Goal: Information Seeking & Learning: Find specific fact

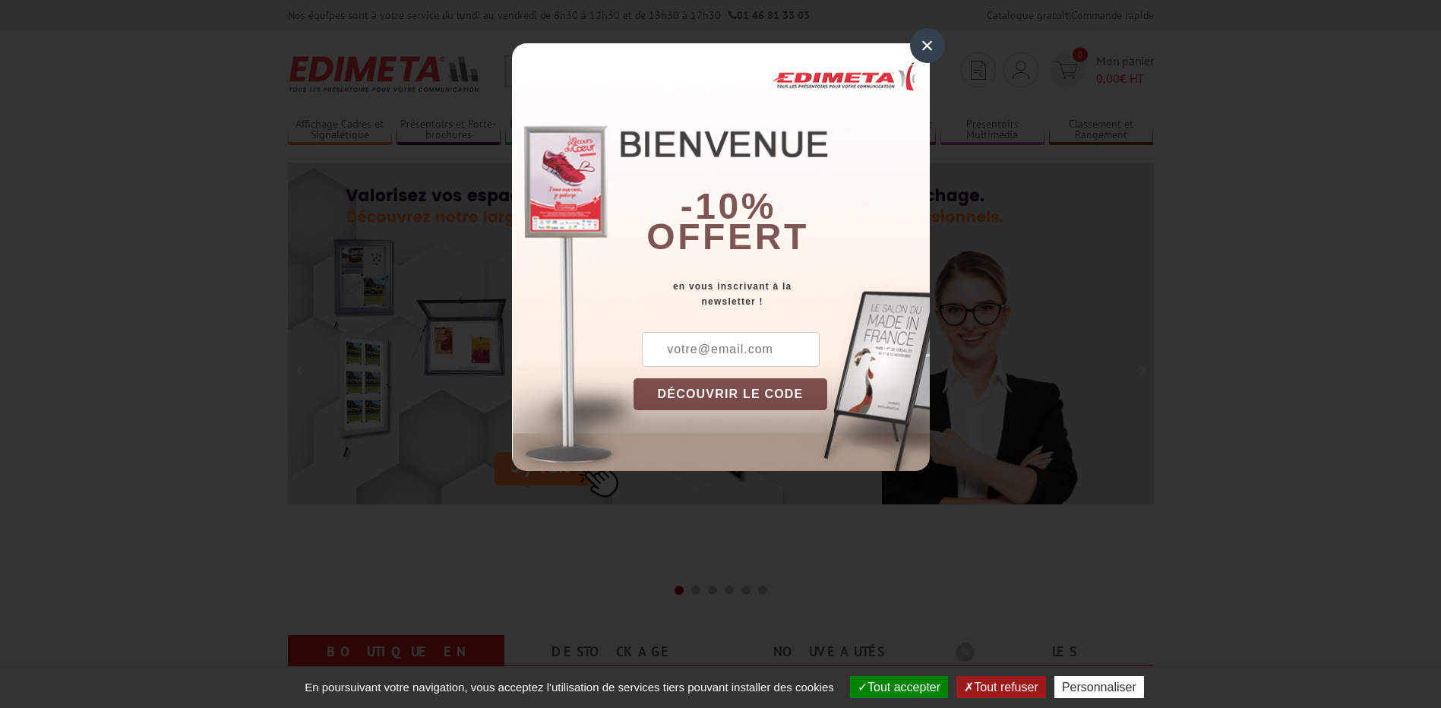
click at [915, 52] on div "×" at bounding box center [927, 45] width 35 height 35
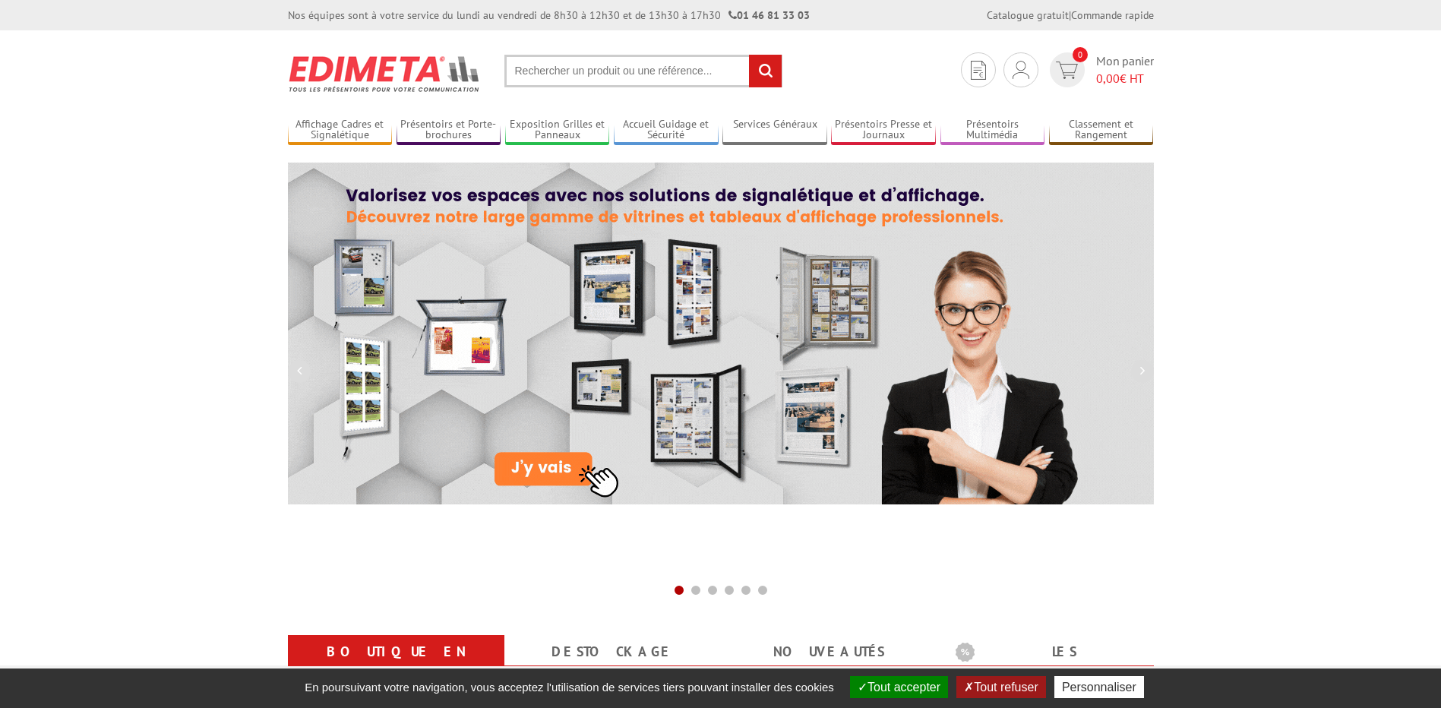
click at [572, 69] on input "text" at bounding box center [643, 71] width 278 height 33
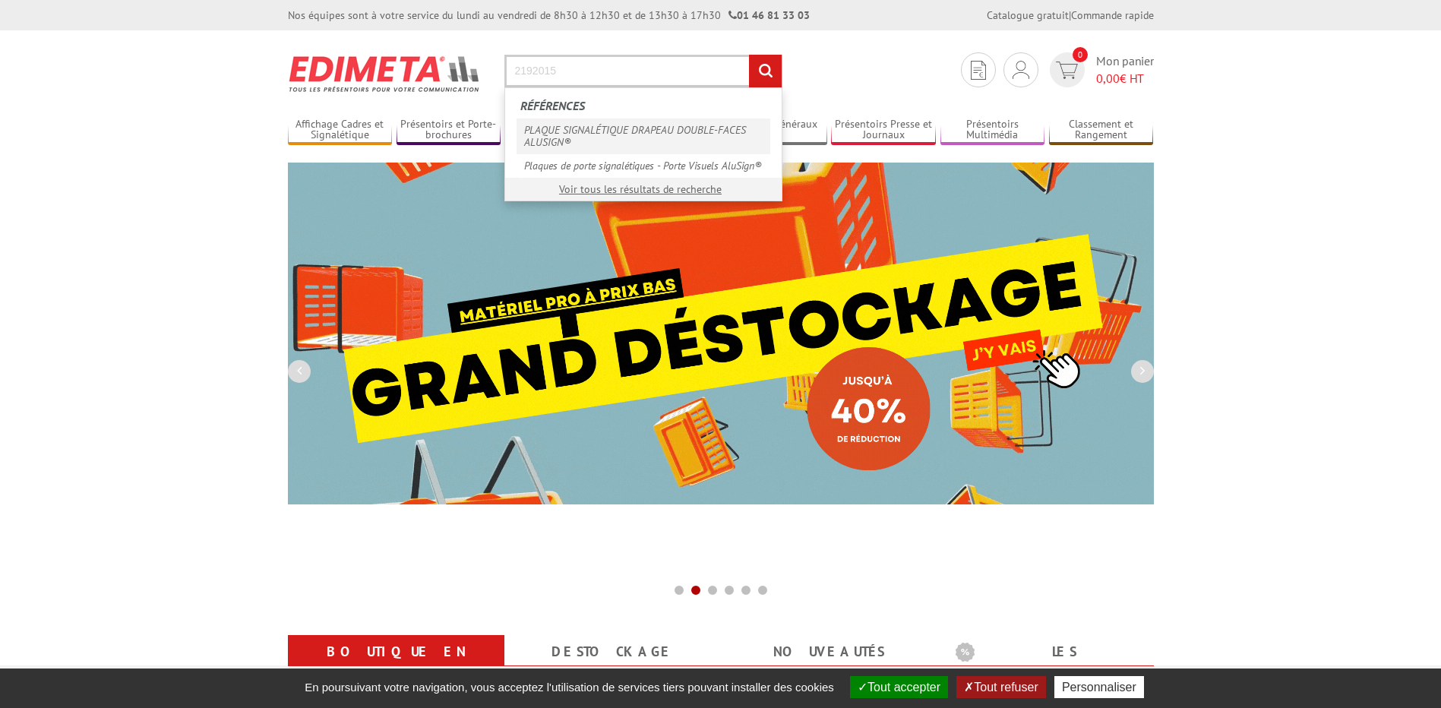
type input "2192015"
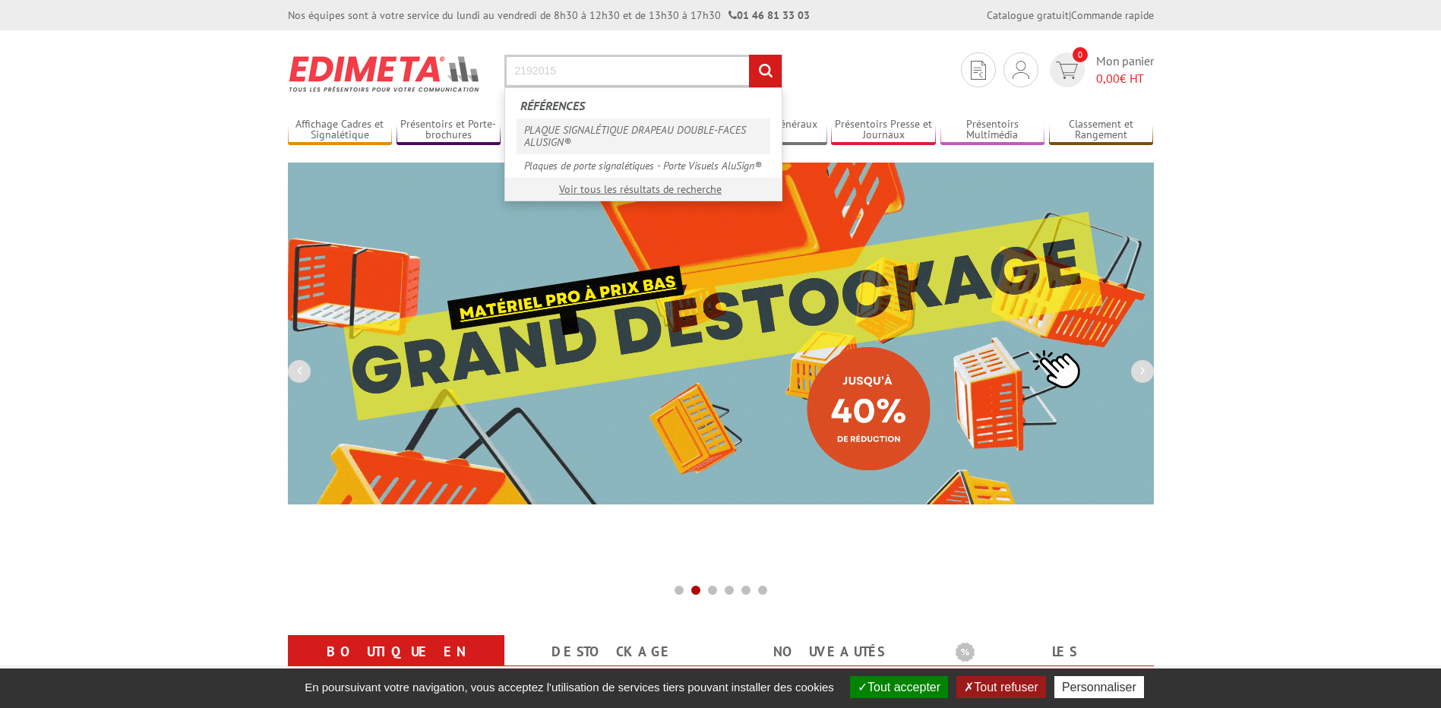
click at [633, 138] on link "PLAQUE SIGNALÉTIQUE DRAPEAU DOUBLE-FACES ALUSIGN®" at bounding box center [644, 136] width 254 height 35
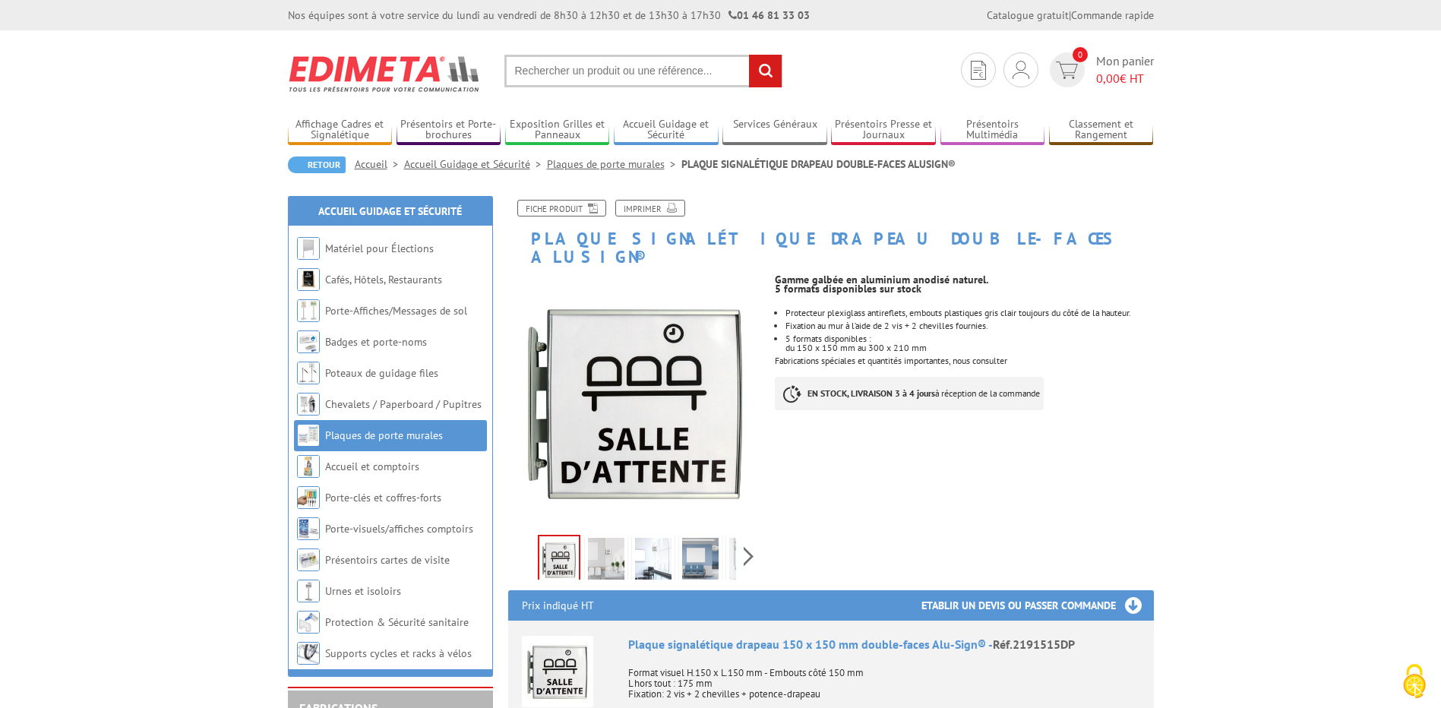
click at [643, 77] on input "text" at bounding box center [643, 71] width 278 height 33
type input "PLAQUE ALUSIGN"
click at [749, 55] on input "rechercher" at bounding box center [765, 71] width 33 height 33
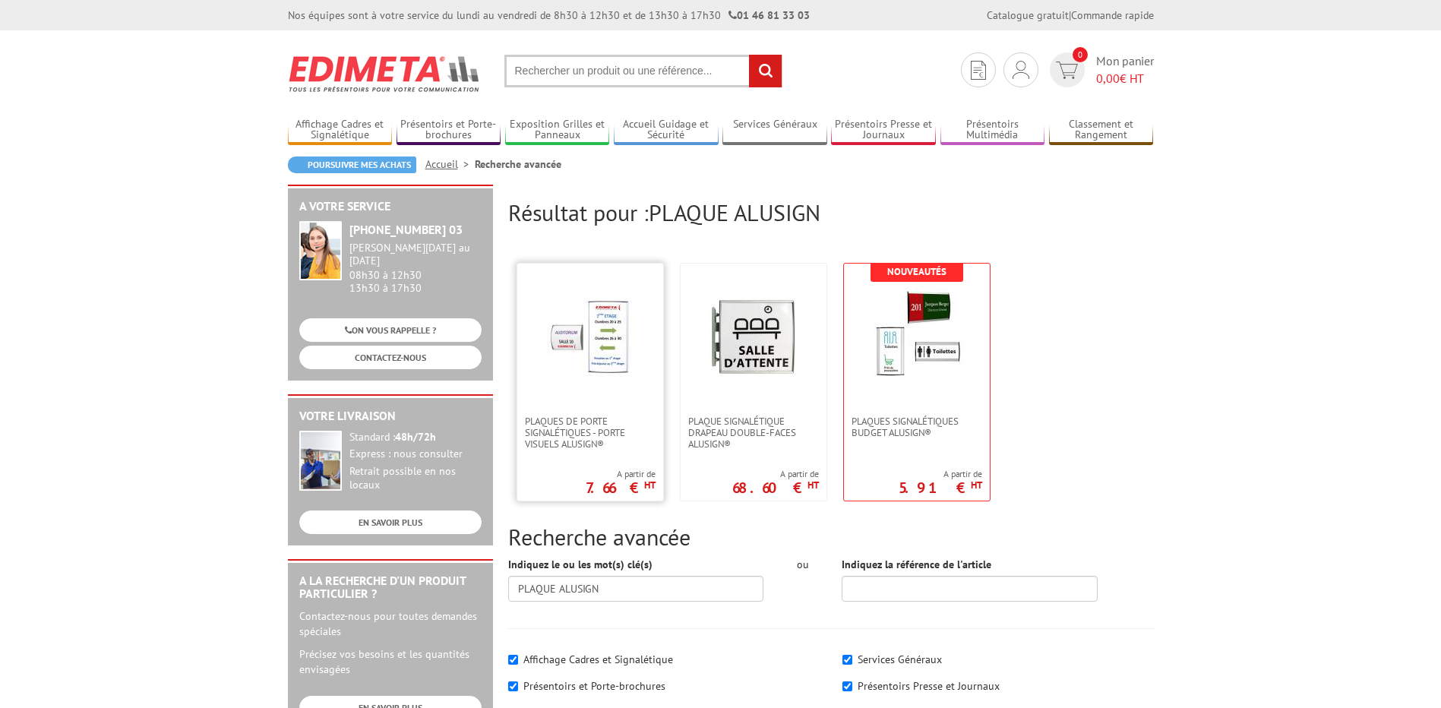
click at [619, 344] on img at bounding box center [590, 335] width 99 height 99
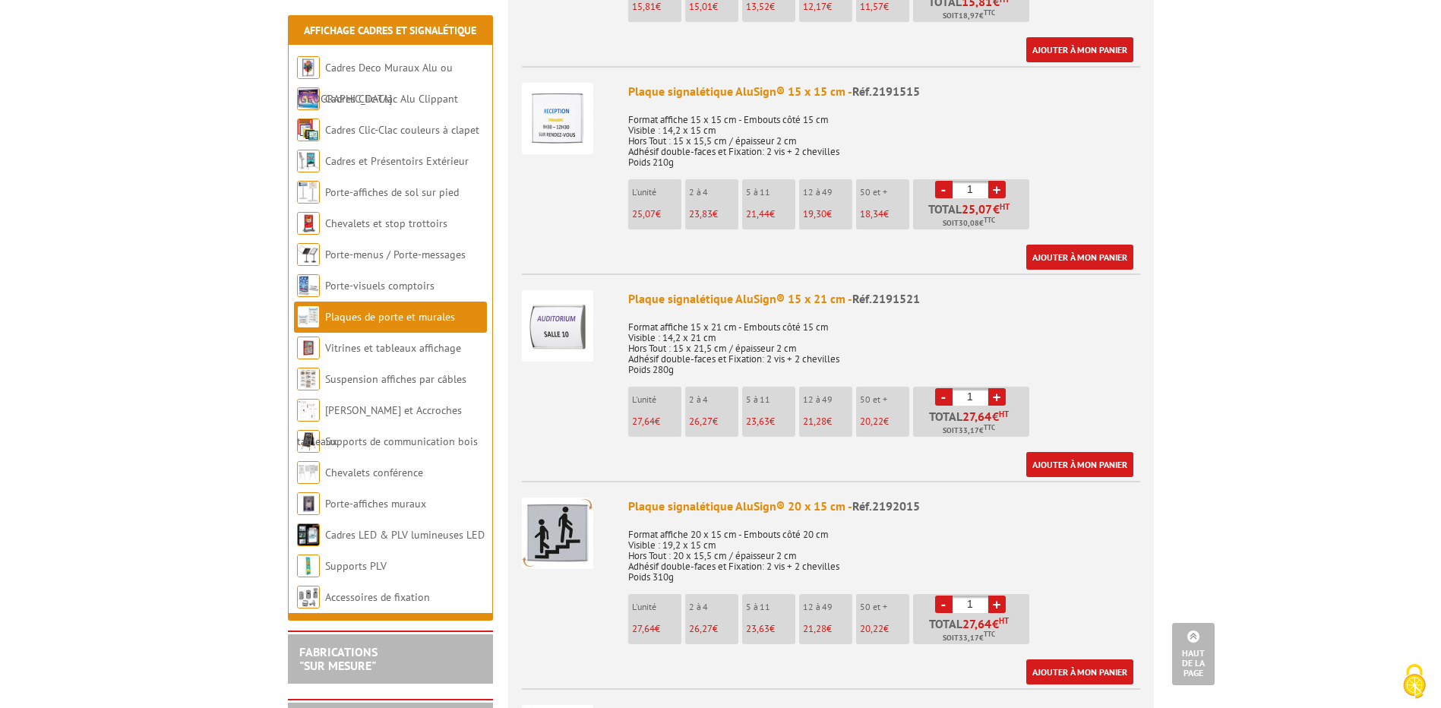
scroll to position [1443, 0]
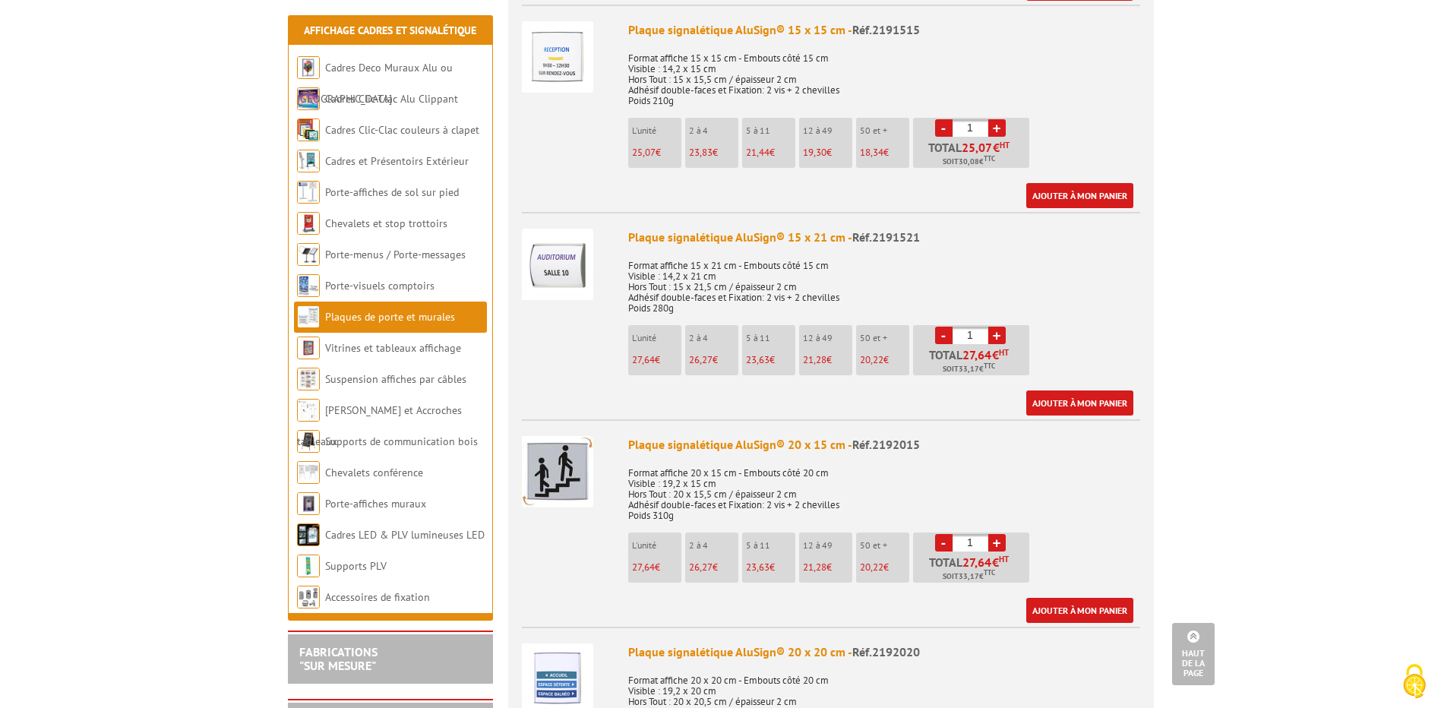
click at [569, 456] on img at bounding box center [557, 471] width 71 height 71
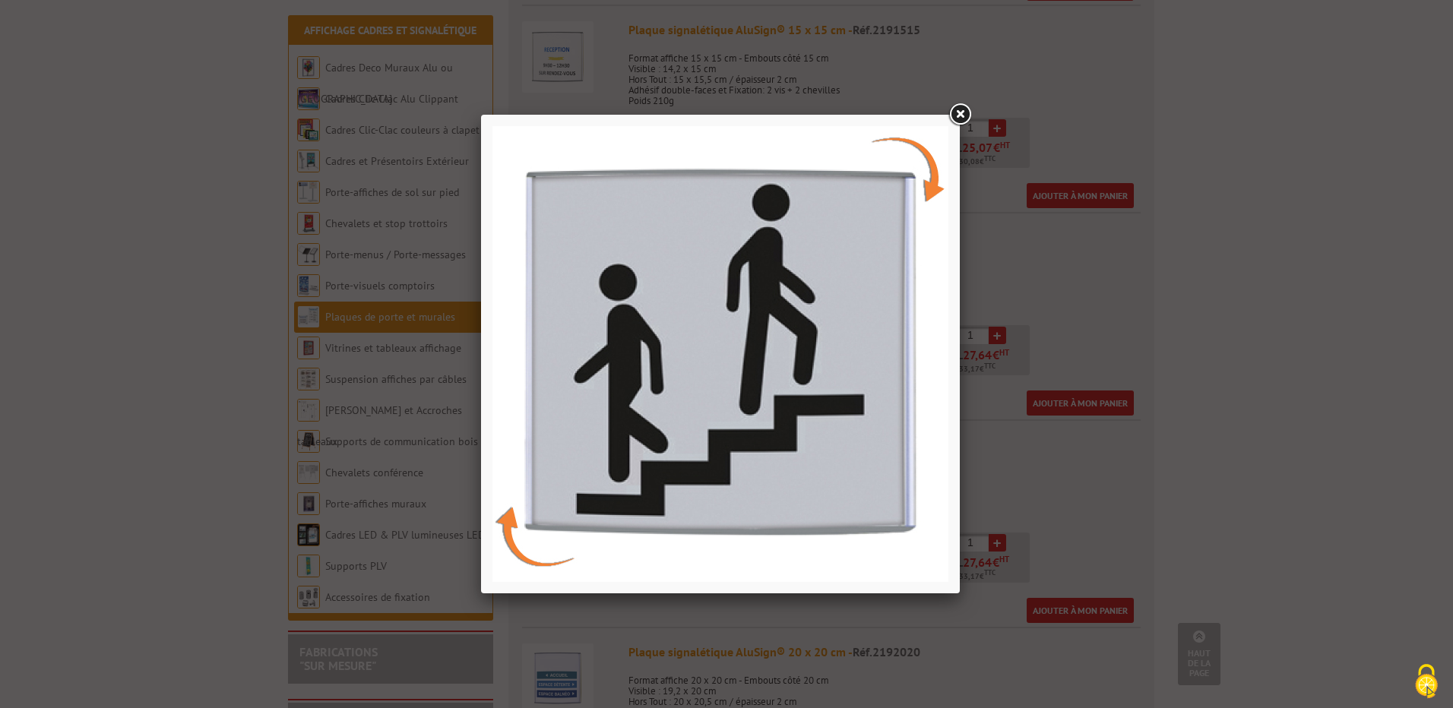
click at [959, 115] on link at bounding box center [959, 114] width 27 height 27
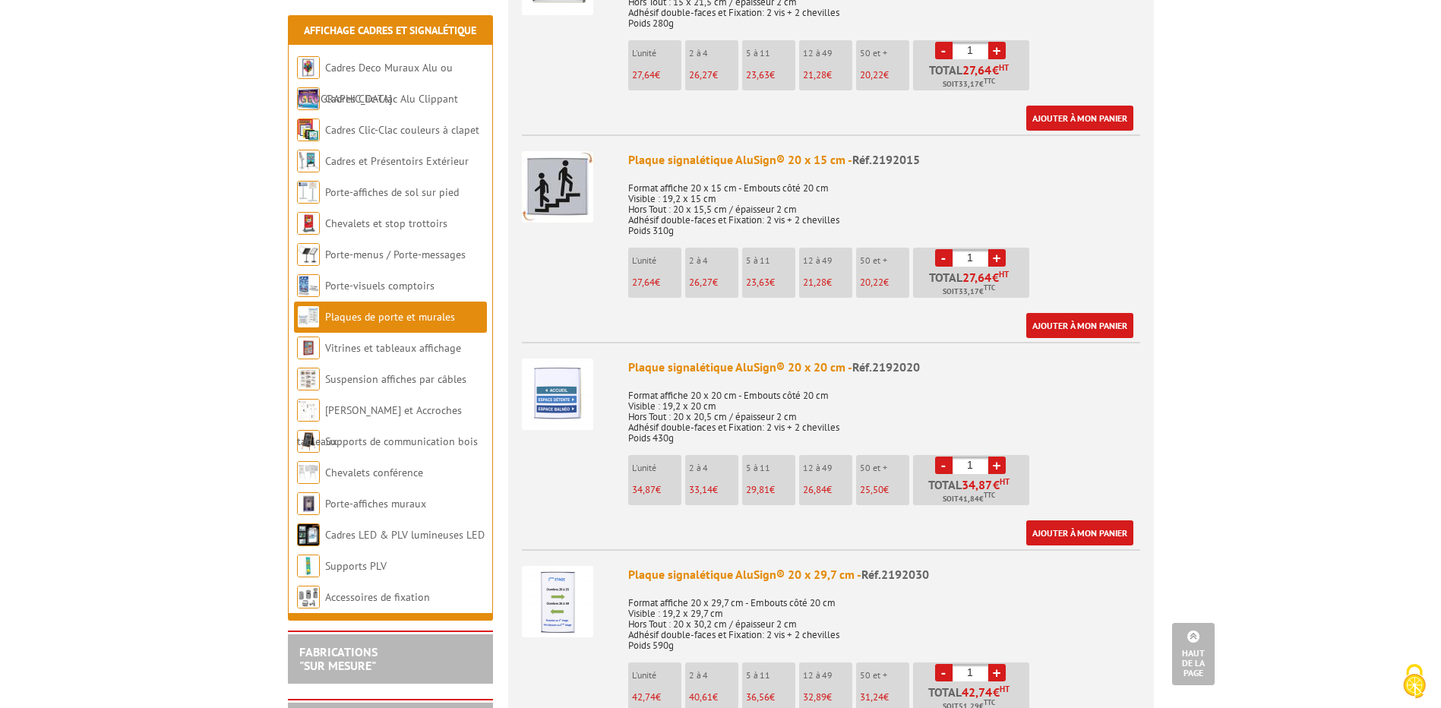
scroll to position [1715, 0]
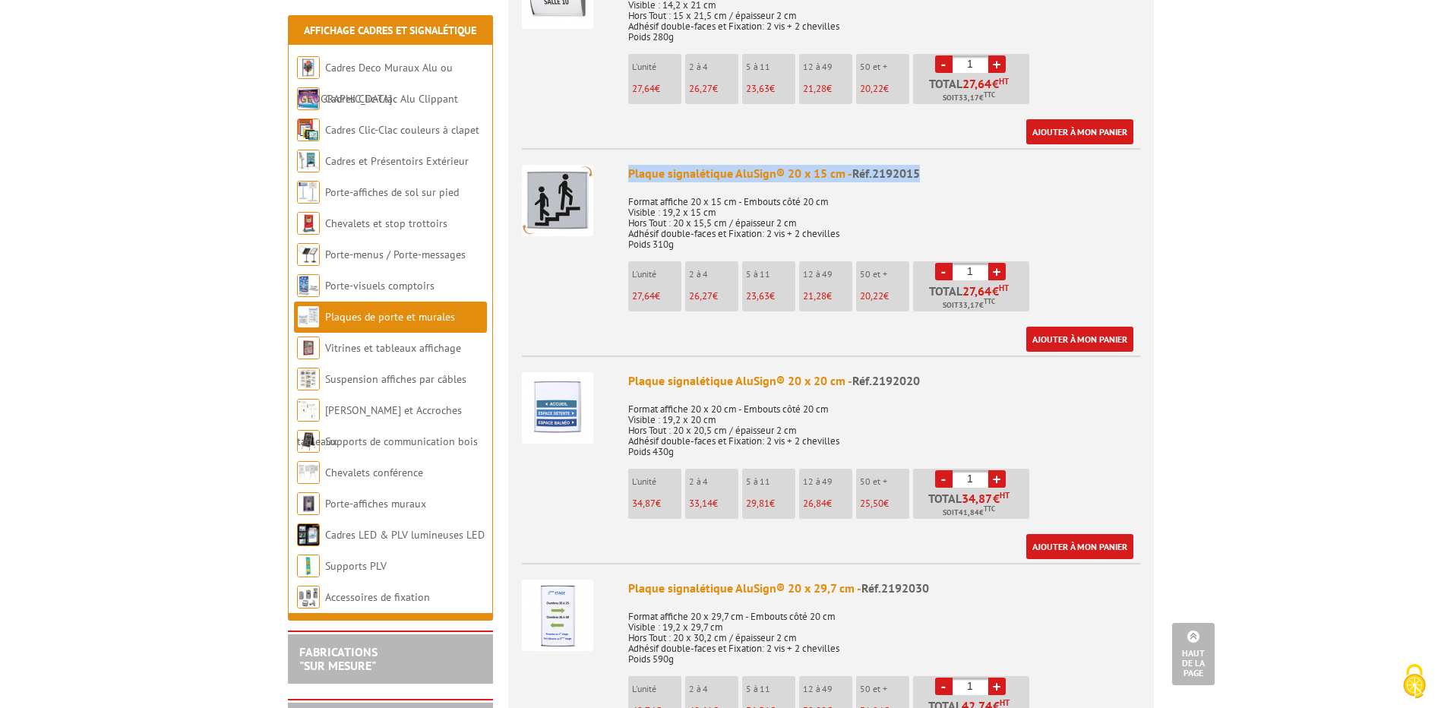
drag, startPoint x: 629, startPoint y: 153, endPoint x: 918, endPoint y: 160, distance: 288.8
click at [918, 165] on div "Plaque signalétique AluSign® 20 x 15 cm - Réf.2192015" at bounding box center [884, 173] width 512 height 17
drag, startPoint x: 918, startPoint y: 160, endPoint x: 889, endPoint y: 152, distance: 29.9
copy div "Plaque signalétique AluSign® 20 x 15 cm - Réf.2192015"
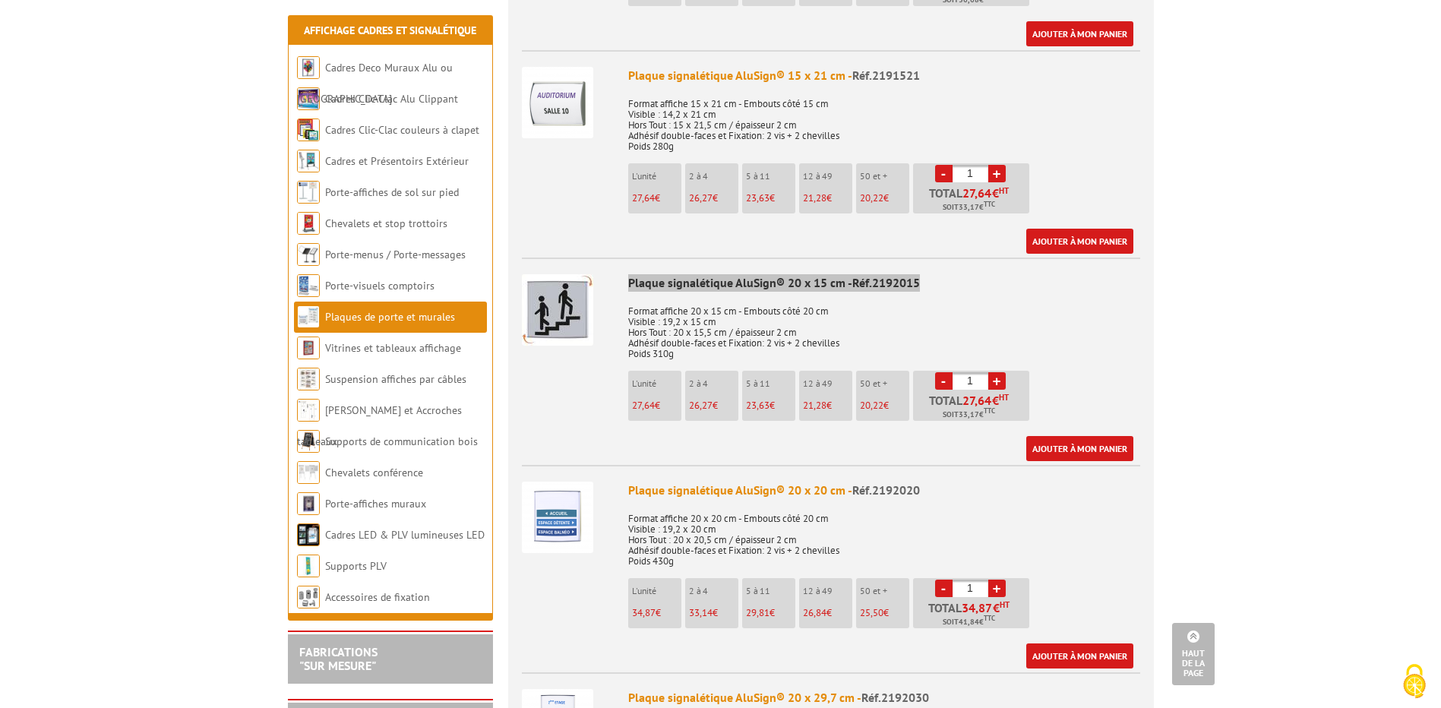
scroll to position [1563, 0]
